Goal: Complete application form

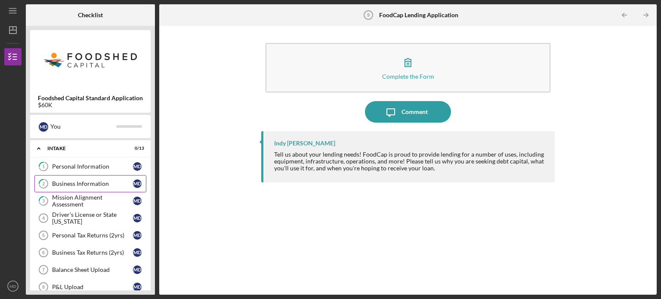
click at [84, 182] on div "Business Information" at bounding box center [92, 183] width 81 height 7
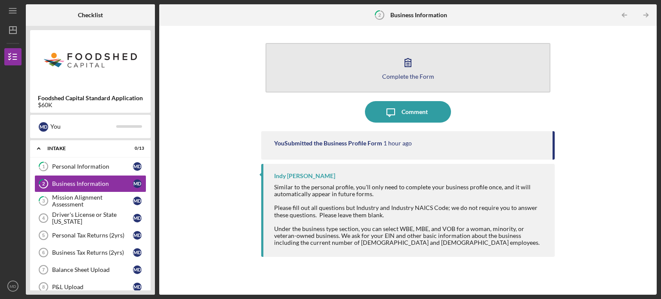
click at [408, 70] on icon "button" at bounding box center [408, 63] width 22 height 22
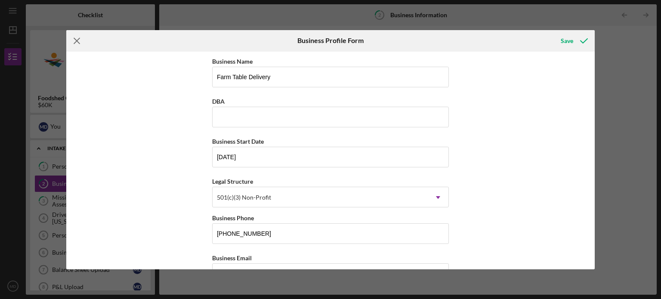
click at [77, 39] on icon "Icon/Menu Close" at bounding box center [77, 41] width 22 height 22
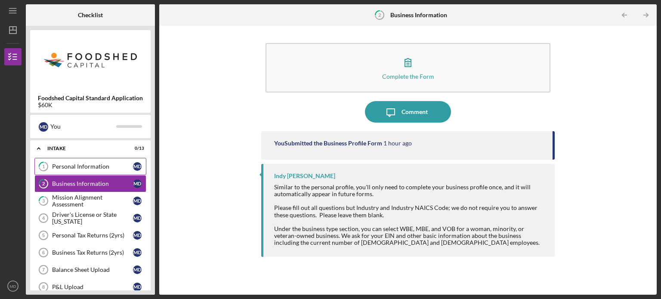
click at [69, 164] on div "Personal Information" at bounding box center [92, 166] width 81 height 7
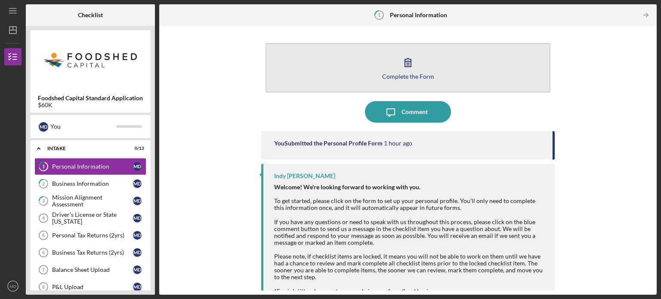
click at [408, 65] on icon "button" at bounding box center [408, 63] width 22 height 22
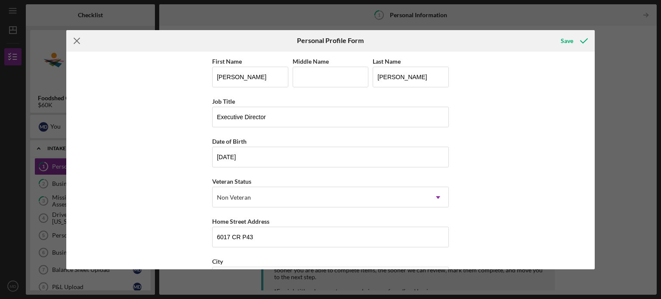
click at [77, 40] on line at bounding box center [77, 41] width 6 height 6
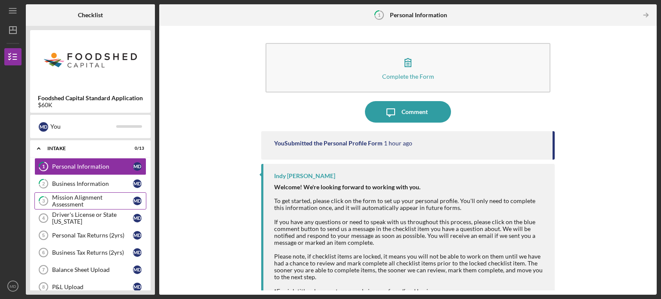
click at [76, 197] on div "Mission Alignment Assessment" at bounding box center [92, 201] width 81 height 14
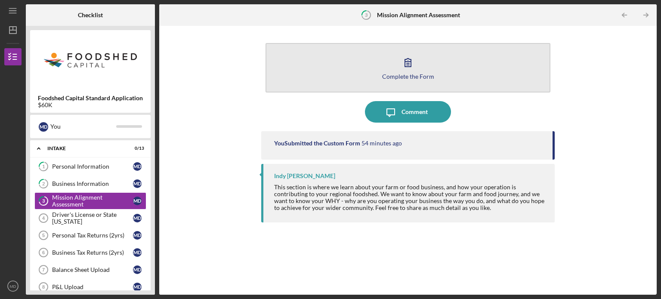
click at [398, 61] on icon "button" at bounding box center [408, 63] width 22 height 22
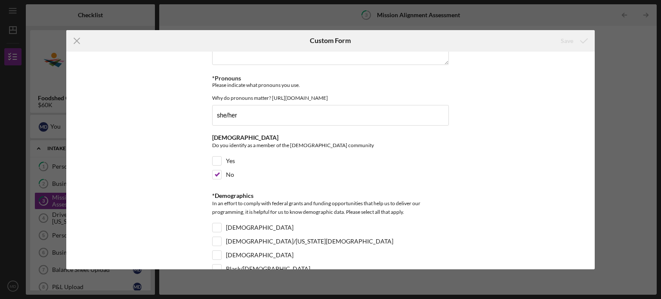
scroll to position [1450, 0]
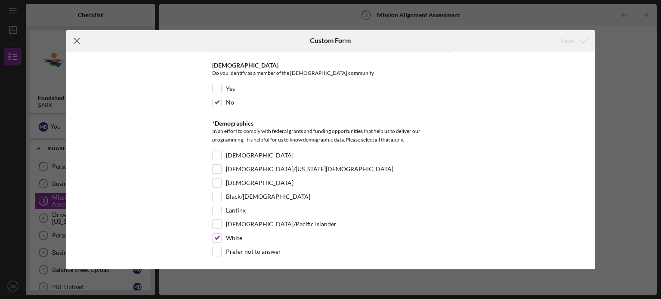
click at [77, 39] on icon "Icon/Menu Close" at bounding box center [77, 41] width 22 height 22
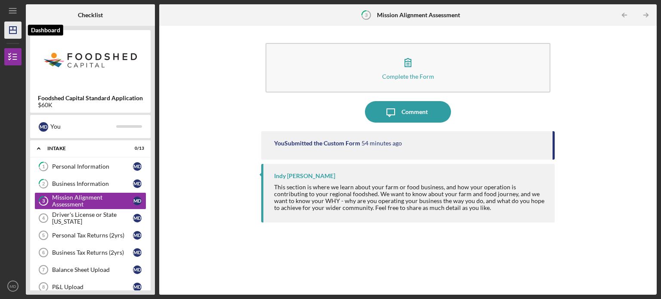
click at [16, 29] on polygon "button" at bounding box center [12, 30] width 7 height 7
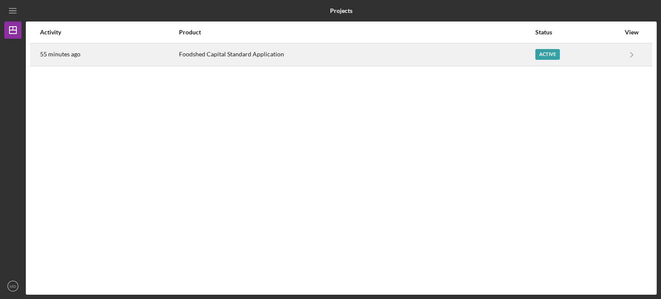
click at [215, 49] on div "Foodshed Capital Standard Application" at bounding box center [357, 55] width 356 height 22
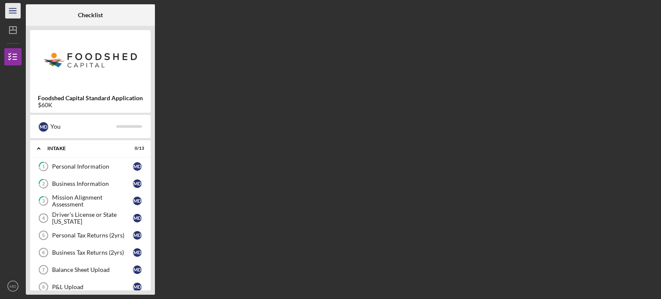
click at [9, 9] on icon "Icon/Menu" at bounding box center [12, 10] width 19 height 19
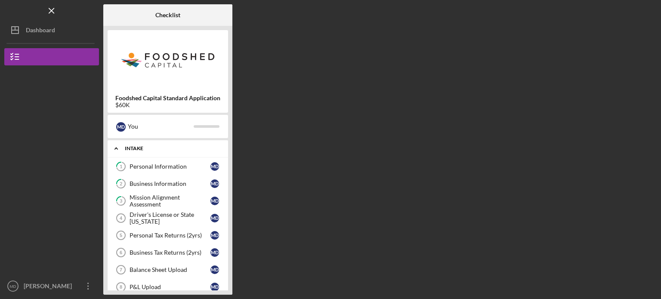
click at [124, 145] on icon "Icon/Expander" at bounding box center [116, 148] width 17 height 17
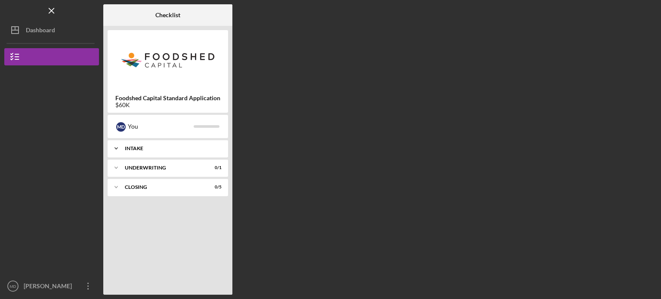
click at [124, 145] on icon "Icon/Expander" at bounding box center [116, 148] width 17 height 17
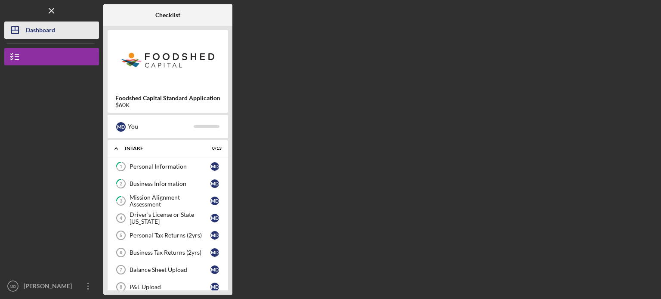
click at [12, 28] on icon "Icon/Dashboard" at bounding box center [15, 30] width 22 height 22
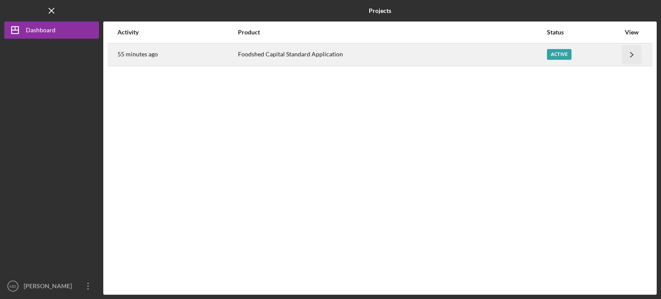
click at [634, 53] on icon "Icon/Navigate" at bounding box center [631, 54] width 19 height 19
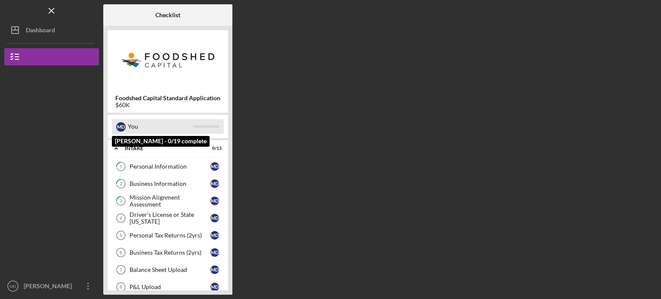
click at [129, 125] on div "You" at bounding box center [161, 126] width 66 height 15
click at [121, 125] on div "M D" at bounding box center [120, 126] width 9 height 9
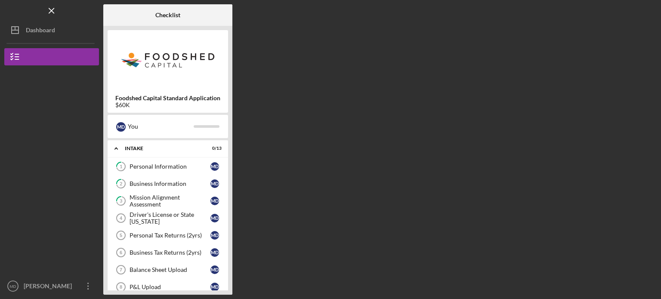
click at [142, 87] on div "Foodshed Capital Standard Application $60K" at bounding box center [168, 71] width 121 height 83
click at [143, 94] on div "Foodshed Capital Standard Application $60K" at bounding box center [168, 71] width 121 height 83
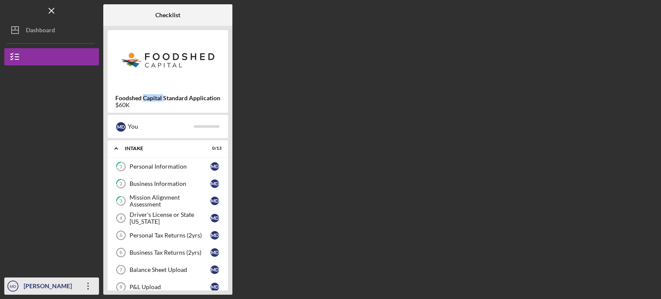
click at [82, 282] on icon "Icon/Overflow" at bounding box center [88, 286] width 22 height 22
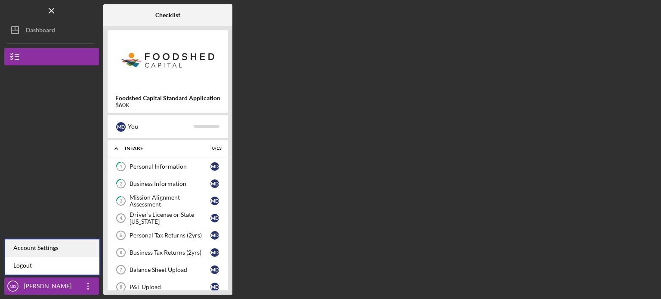
click at [52, 244] on div "Account Settings" at bounding box center [52, 248] width 95 height 18
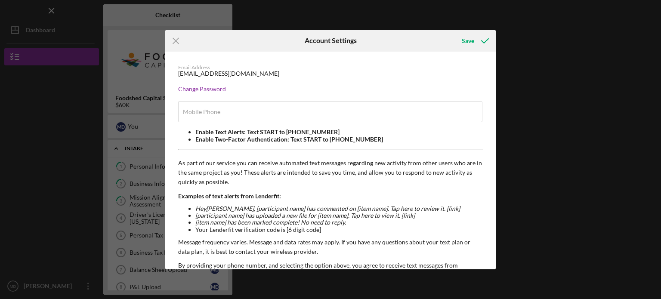
type input "[PHONE_NUMBER]"
click at [173, 41] on icon "Icon/Menu Close" at bounding box center [176, 41] width 22 height 22
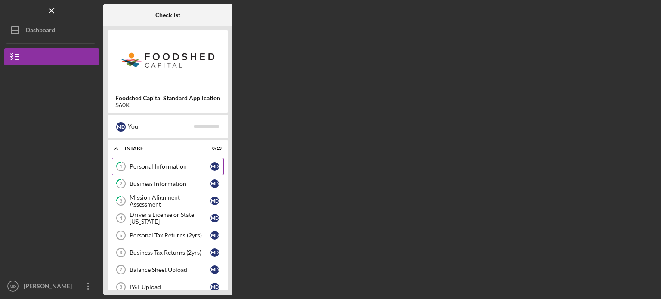
click at [164, 163] on div "Personal Information" at bounding box center [170, 166] width 81 height 7
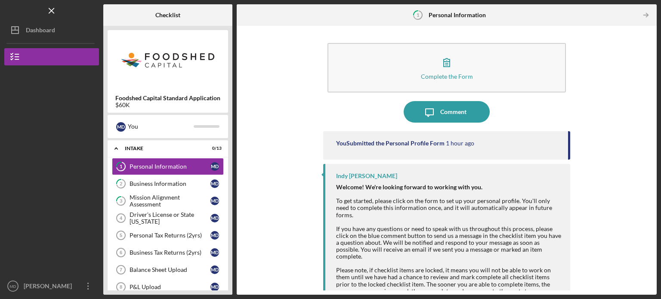
scroll to position [22, 0]
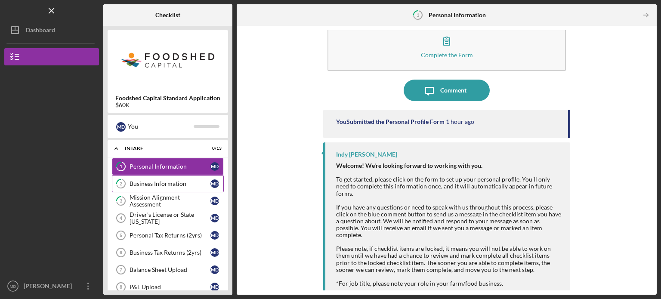
click at [148, 183] on div "Business Information" at bounding box center [170, 183] width 81 height 7
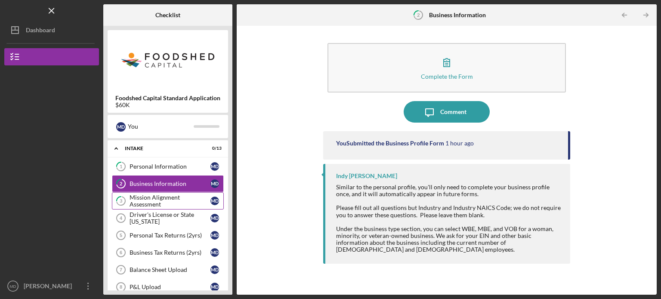
click at [143, 199] on div "Mission Alignment Assessment" at bounding box center [170, 201] width 81 height 14
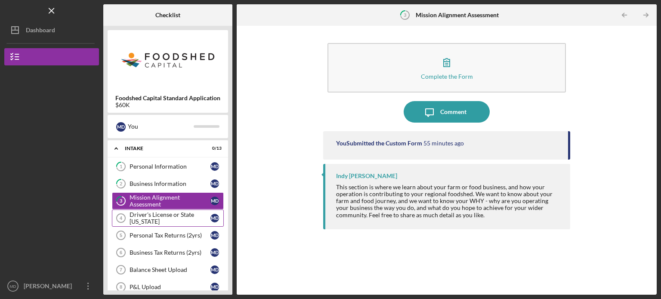
click at [152, 217] on div "Driver's License or State [US_STATE]" at bounding box center [170, 218] width 81 height 14
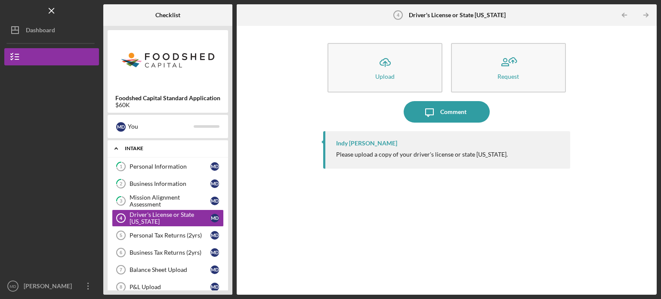
click at [116, 148] on polyline at bounding box center [116, 149] width 3 height 2
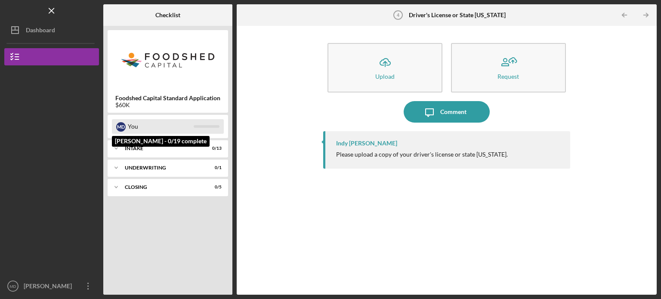
click at [142, 125] on div "You" at bounding box center [161, 126] width 66 height 15
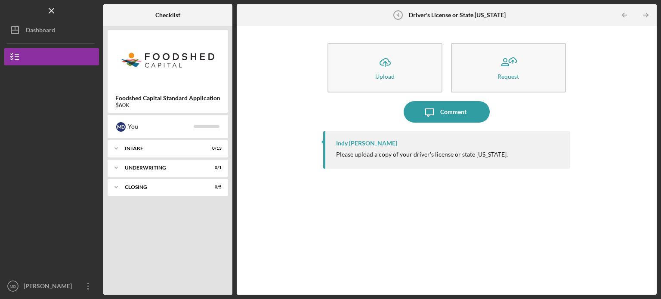
drag, startPoint x: 155, startPoint y: 70, endPoint x: 139, endPoint y: 69, distance: 16.4
click at [139, 69] on img at bounding box center [168, 60] width 121 height 52
click at [122, 100] on b "Foodshed Capital Standard Application" at bounding box center [167, 98] width 105 height 7
drag, startPoint x: 152, startPoint y: 13, endPoint x: 76, endPoint y: 31, distance: 78.5
click at [152, 13] on div "Checklist" at bounding box center [167, 15] width 43 height 22
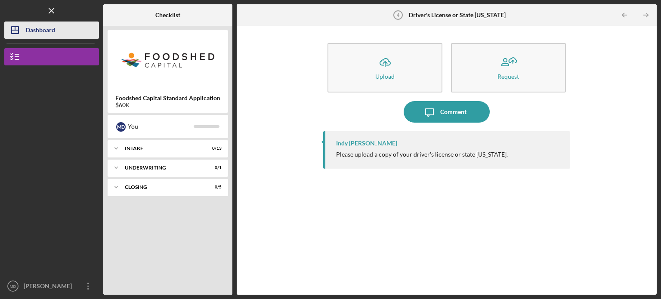
click at [19, 33] on polygon "button" at bounding box center [15, 30] width 7 height 7
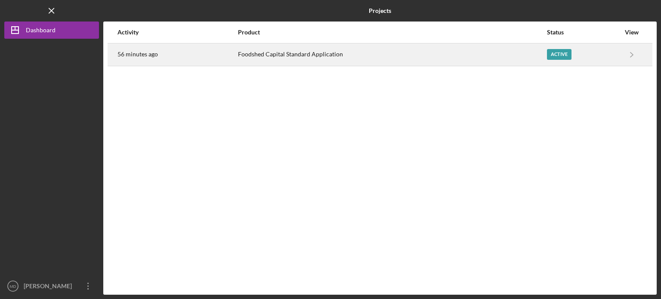
click at [145, 53] on time "56 minutes ago" at bounding box center [137, 54] width 40 height 7
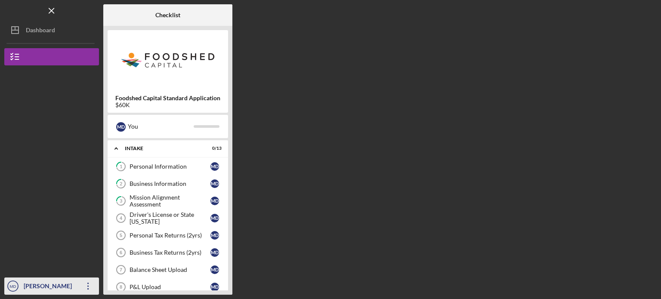
click at [88, 286] on icon "Icon/Overflow" at bounding box center [88, 286] width 22 height 22
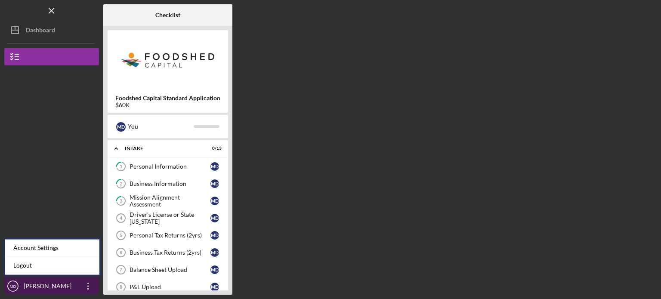
click at [13, 281] on icon "MD" at bounding box center [12, 286] width 17 height 22
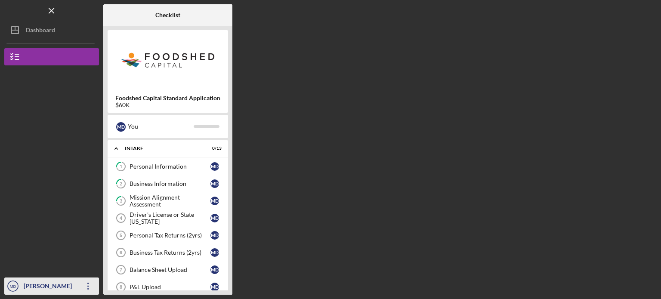
click at [13, 282] on icon "MD" at bounding box center [12, 286] width 17 height 22
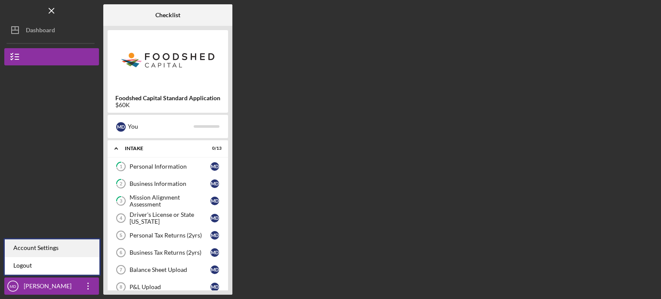
click at [39, 245] on div "Account Settings" at bounding box center [52, 248] width 95 height 18
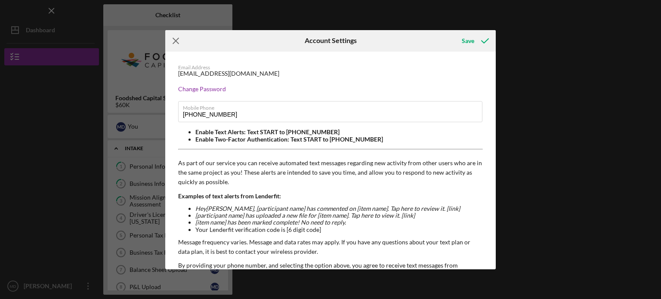
click at [176, 38] on icon "Icon/Menu Close" at bounding box center [176, 41] width 22 height 22
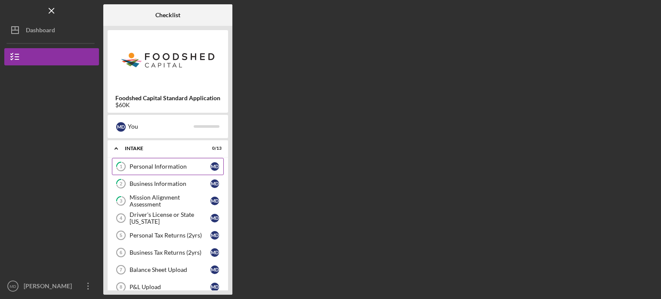
click at [157, 164] on link "1 Personal Information M D" at bounding box center [168, 166] width 112 height 17
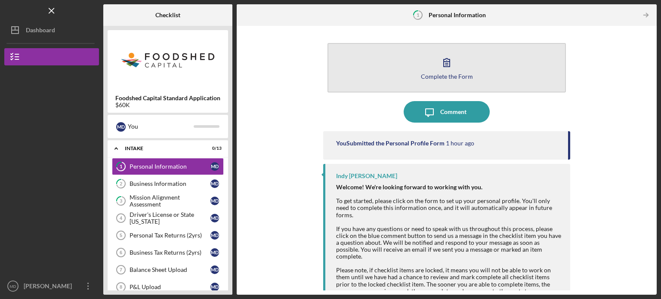
click at [429, 62] on button "Complete the Form Form" at bounding box center [447, 67] width 238 height 49
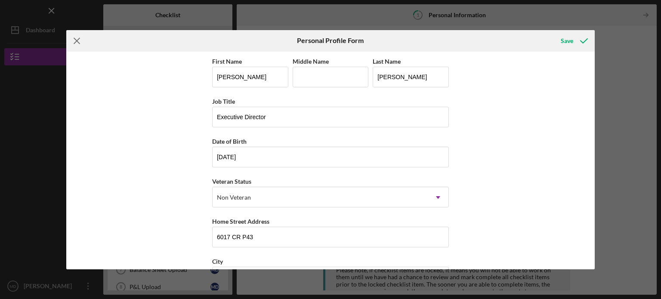
click at [74, 37] on icon "Icon/Menu Close" at bounding box center [77, 41] width 22 height 22
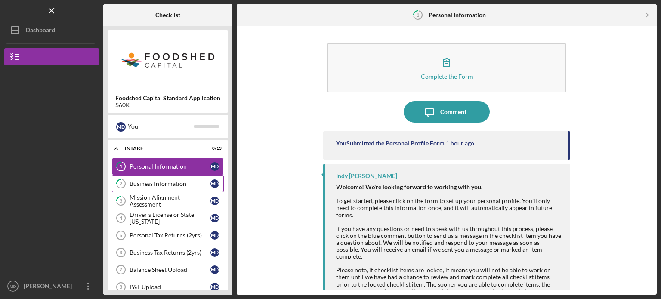
click at [148, 186] on div "Business Information" at bounding box center [170, 183] width 81 height 7
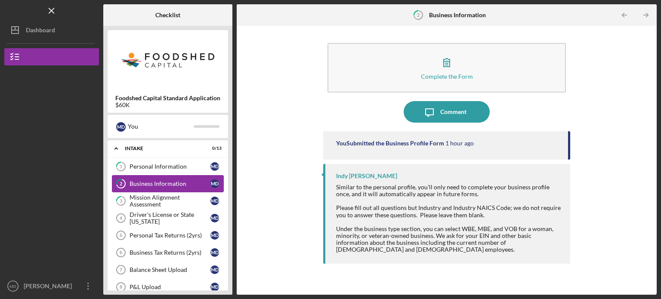
click at [126, 182] on icon "2" at bounding box center [121, 184] width 22 height 22
click at [131, 180] on div "Business Information" at bounding box center [170, 183] width 81 height 7
click at [136, 195] on div "Mission Alignment Assessment" at bounding box center [170, 201] width 81 height 14
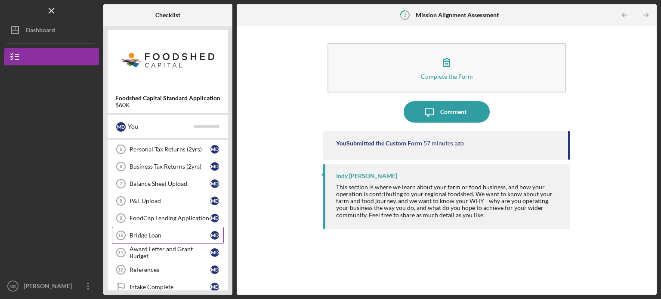
scroll to position [43, 0]
